Goal: Entertainment & Leisure: Participate in discussion

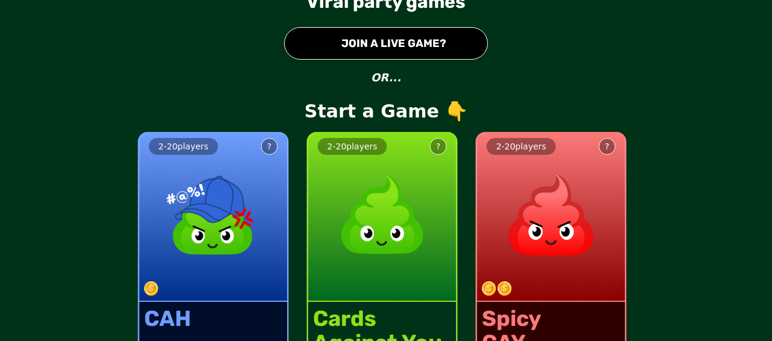
click at [399, 52] on button "● JOIN A LIVE GAME?" at bounding box center [386, 43] width 204 height 33
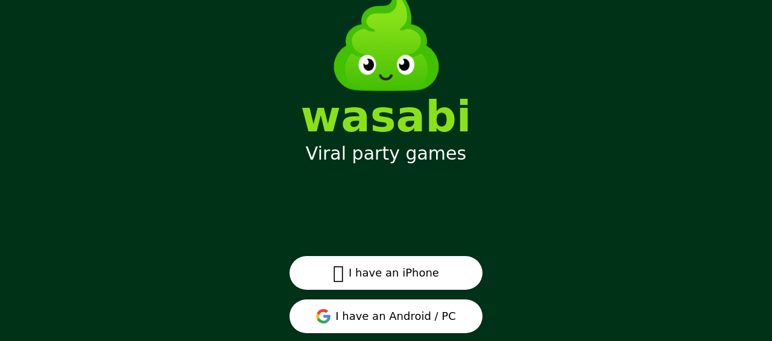
scroll to position [77, 0]
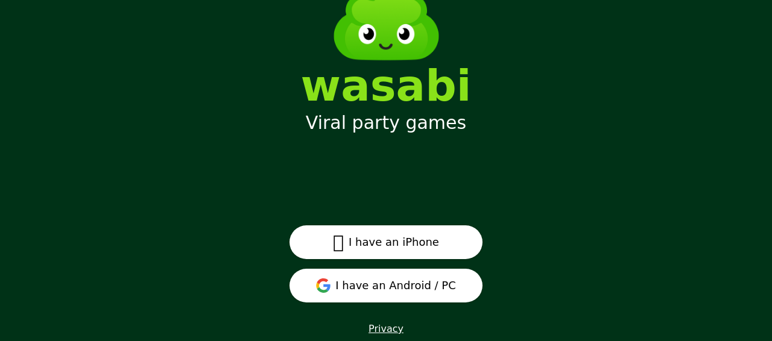
click at [414, 279] on button "I have an Android / PC" at bounding box center [385, 286] width 193 height 34
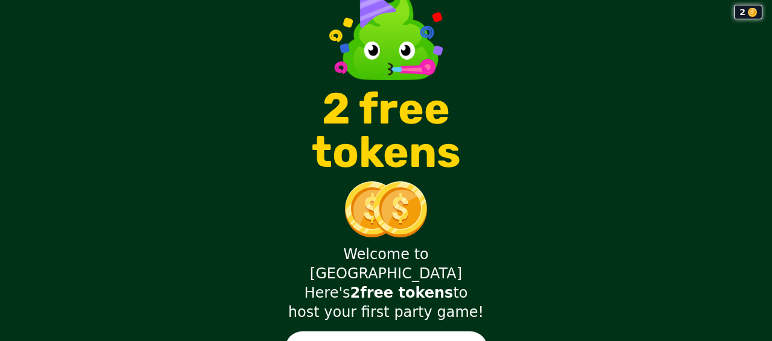
scroll to position [32, 0]
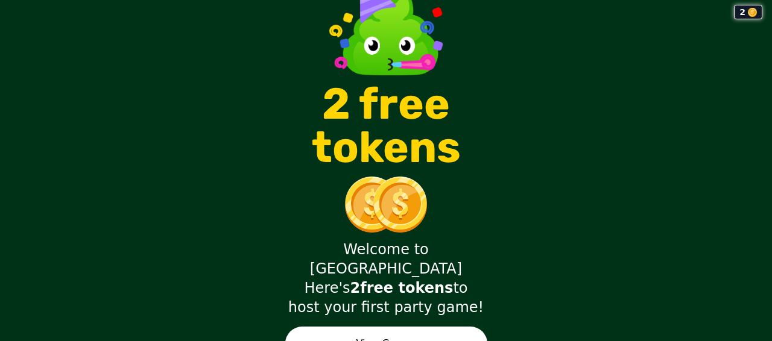
click at [424, 327] on button "View Games" at bounding box center [386, 344] width 202 height 34
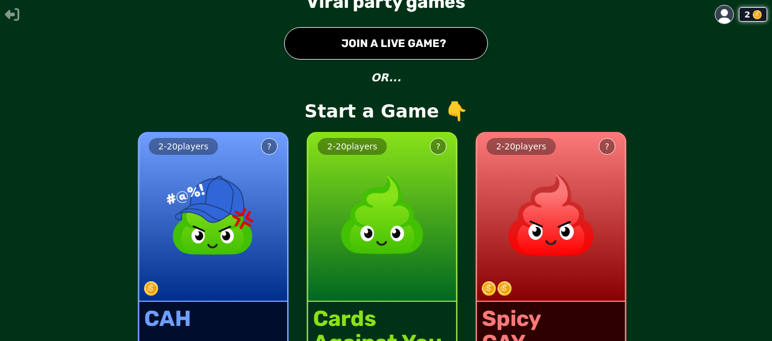
click at [379, 46] on button "● JOIN A LIVE GAME?" at bounding box center [386, 43] width 204 height 33
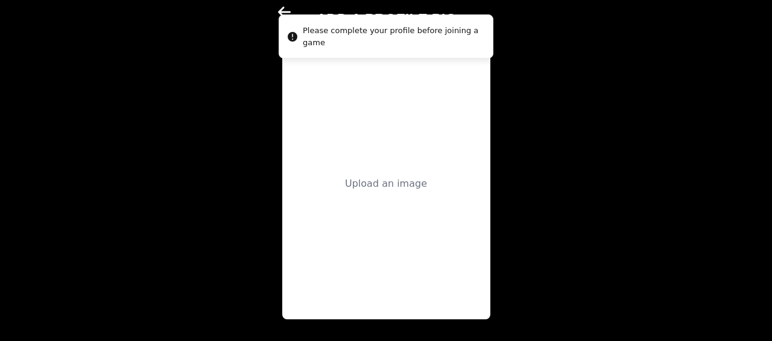
click at [406, 183] on div "Upload an image" at bounding box center [386, 184] width 82 height 14
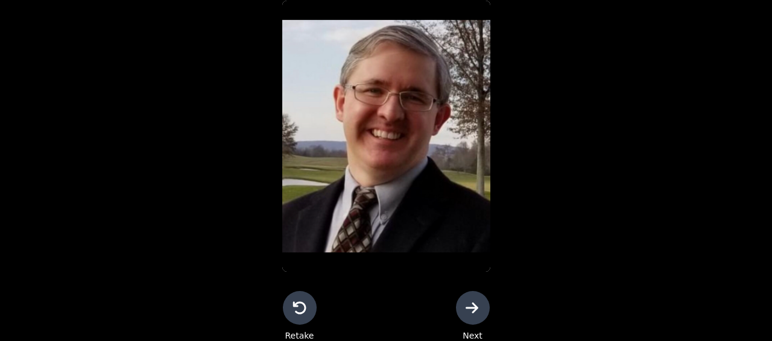
scroll to position [48, 0]
click at [466, 308] on icon at bounding box center [472, 307] width 13 height 11
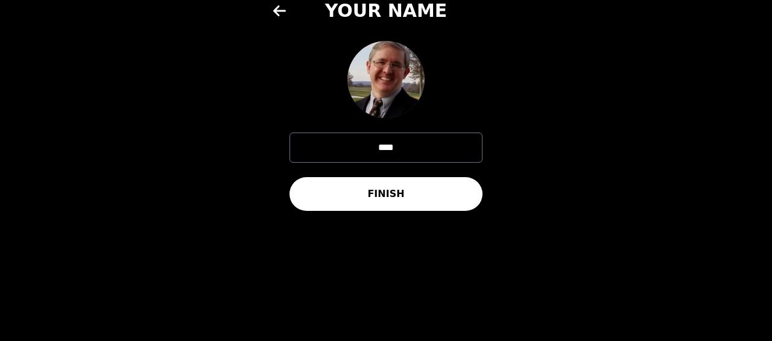
click at [417, 197] on button "FINISH" at bounding box center [385, 194] width 193 height 34
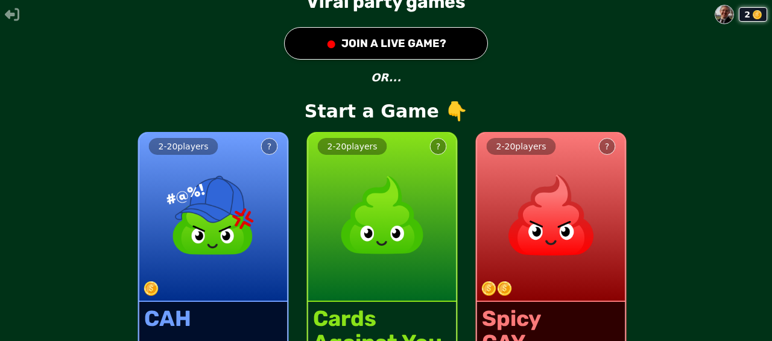
click at [379, 46] on button "● JOIN A LIVE GAME?" at bounding box center [386, 43] width 204 height 33
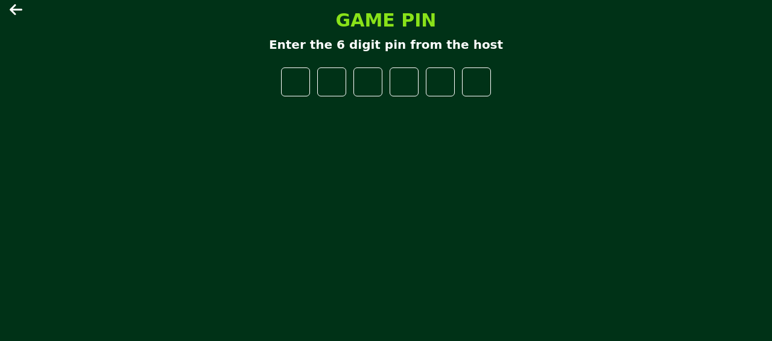
type input "*"
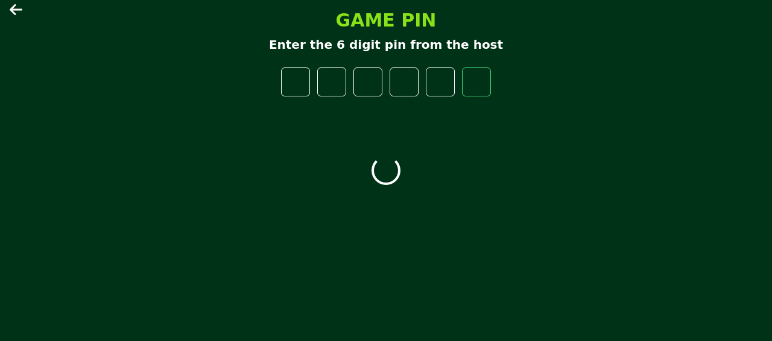
type input "*"
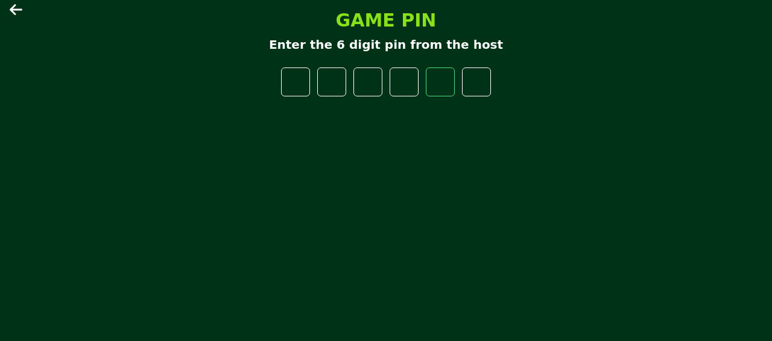
type input "*"
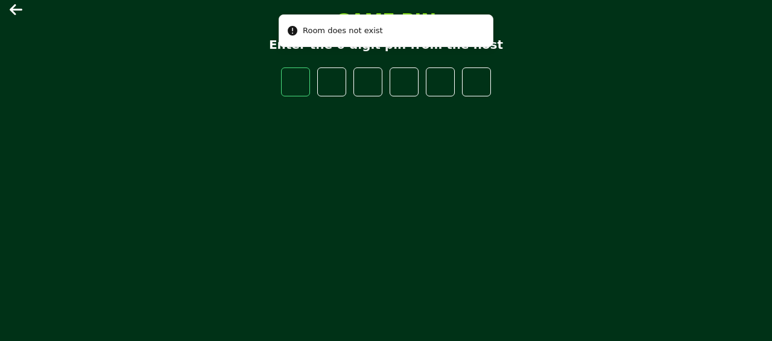
click at [305, 87] on input "number" at bounding box center [295, 82] width 29 height 29
click at [305, 86] on input "number" at bounding box center [295, 82] width 29 height 29
click at [303, 81] on input "*" at bounding box center [295, 82] width 29 height 29
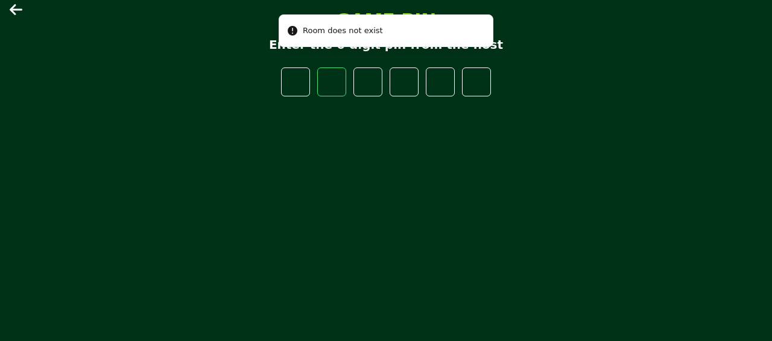
click at [303, 81] on input "*" at bounding box center [295, 82] width 29 height 29
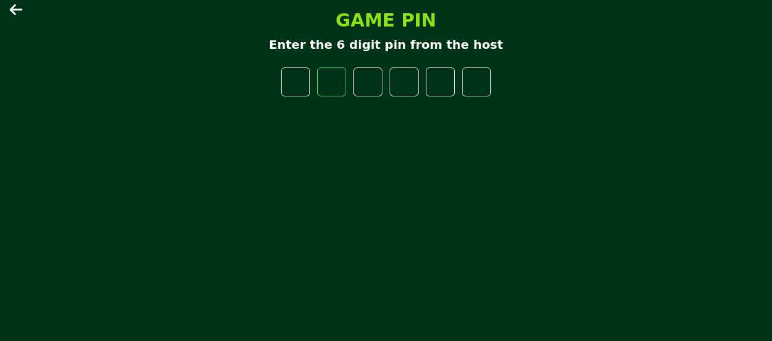
click at [306, 83] on input "*" at bounding box center [295, 82] width 29 height 29
type input "*"
click at [306, 83] on input "*" at bounding box center [295, 82] width 29 height 29
type input "*"
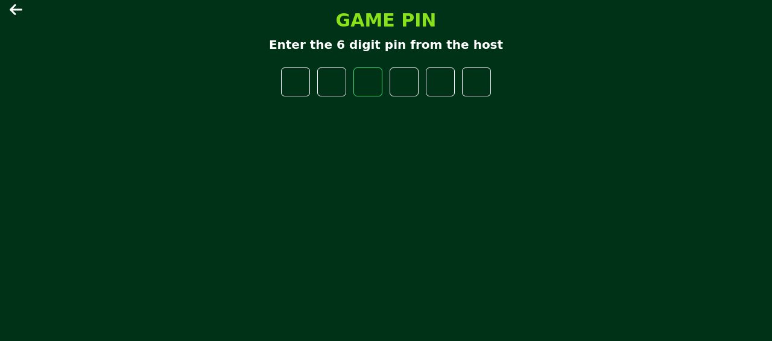
type input "*"
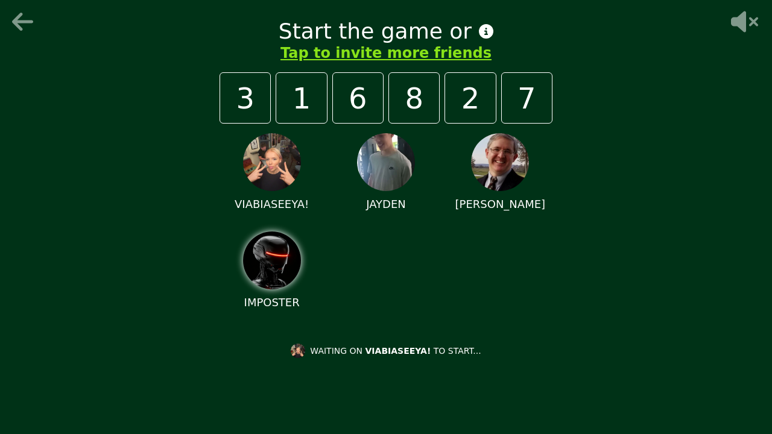
click at [730, 21] on icon at bounding box center [743, 22] width 39 height 24
click at [479, 36] on icon at bounding box center [486, 31] width 14 height 14
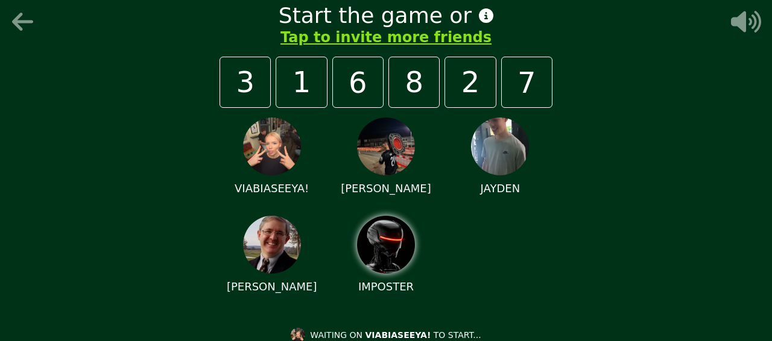
click at [708, 72] on div "Start the game or Tap to invite more friends 3 1 6 8 2 7 VIABIASEEYA! [PERSON_N…" at bounding box center [386, 170] width 772 height 341
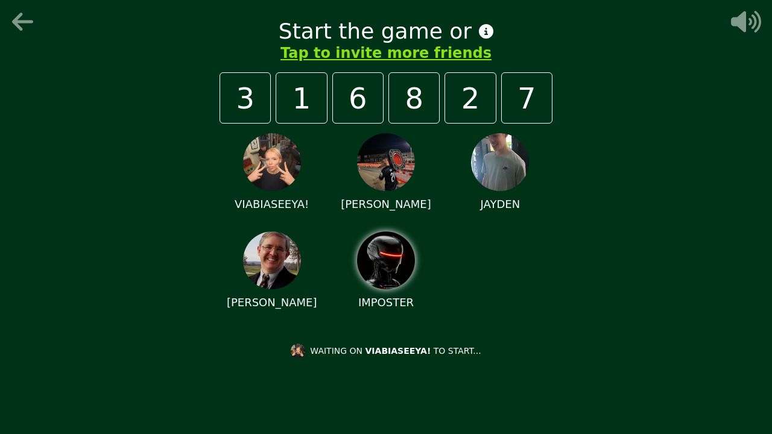
click at [311, 341] on div "Start the game or Tap to invite more friends 3 1 6 8 2 7 VIABIASEEYA! [PERSON_N…" at bounding box center [386, 217] width 362 height 434
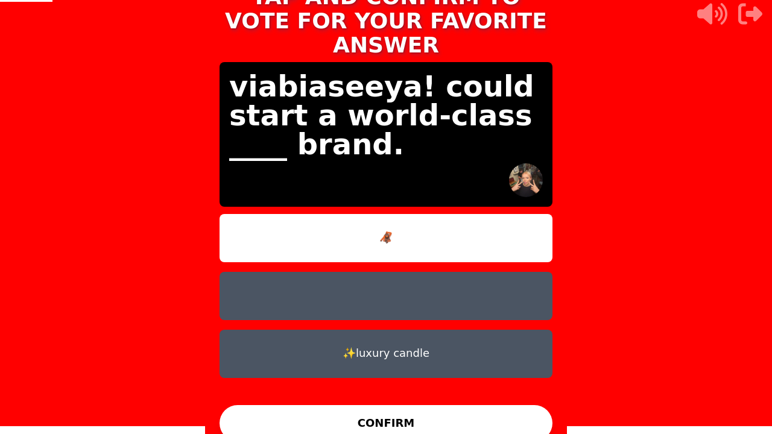
scroll to position [10, 0]
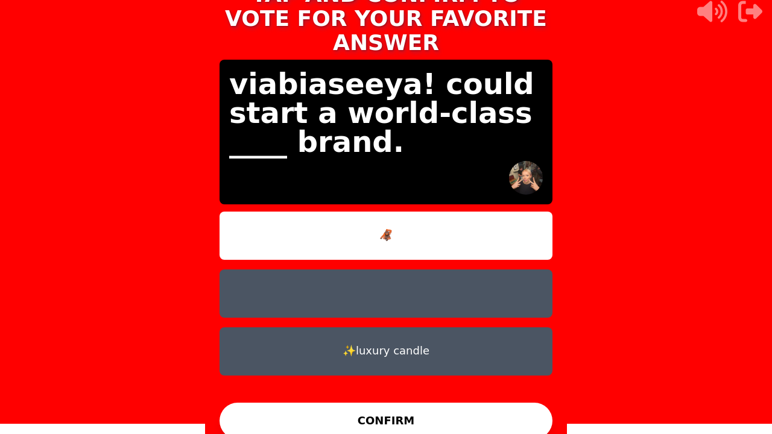
click at [408, 280] on button at bounding box center [385, 294] width 333 height 48
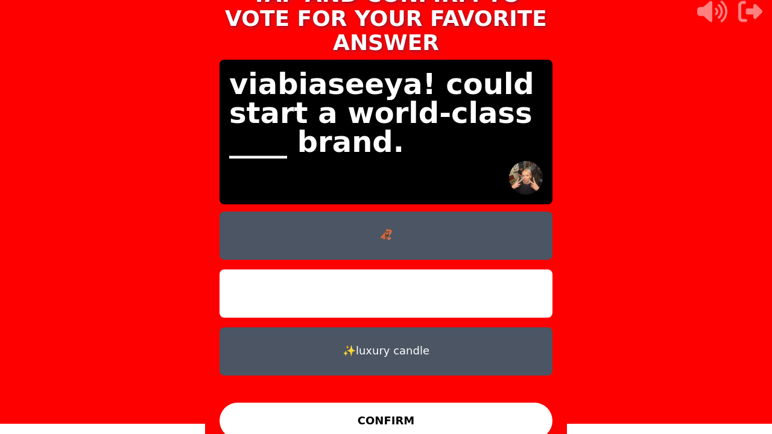
click at [388, 341] on button "CONFIRM" at bounding box center [385, 421] width 333 height 36
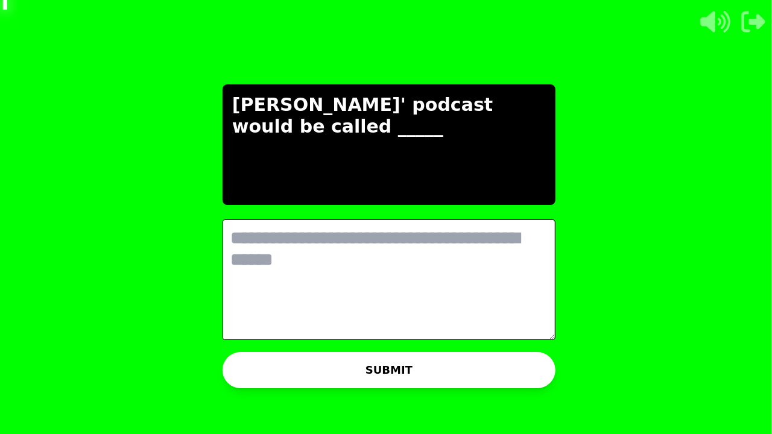
scroll to position [0, 0]
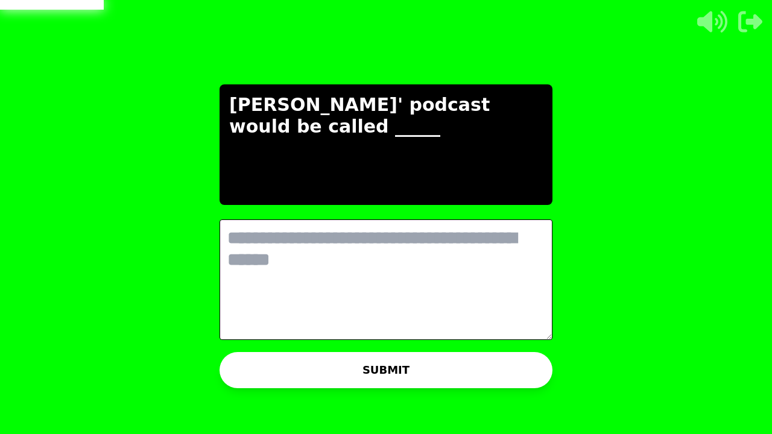
type textarea "*"
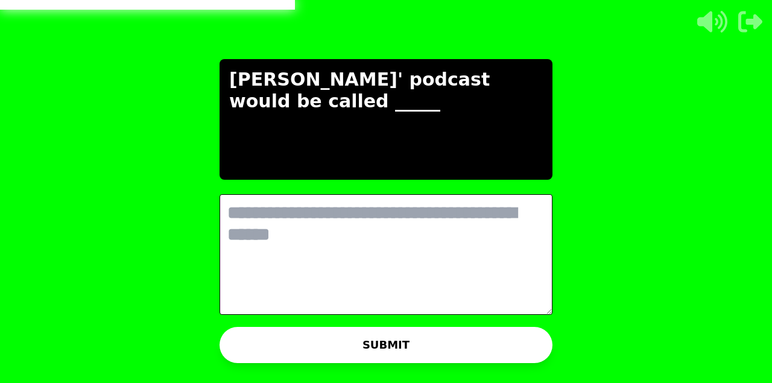
click at [747, 24] on icon "button" at bounding box center [750, 21] width 24 height 21
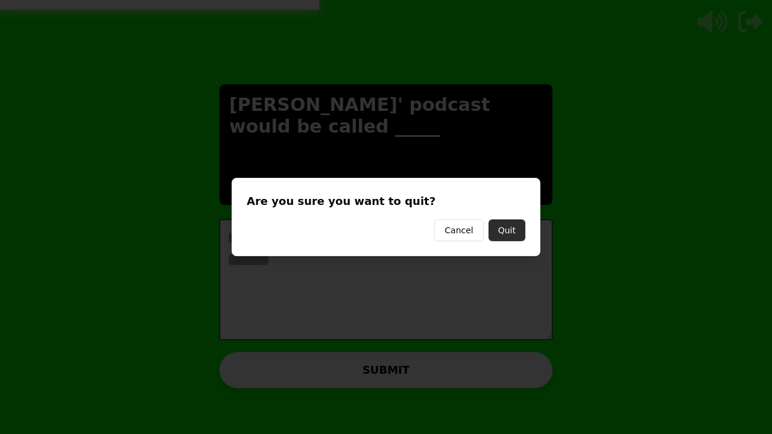
click at [509, 224] on button "Quit" at bounding box center [506, 230] width 37 height 22
